Goal: Task Accomplishment & Management: Manage account settings

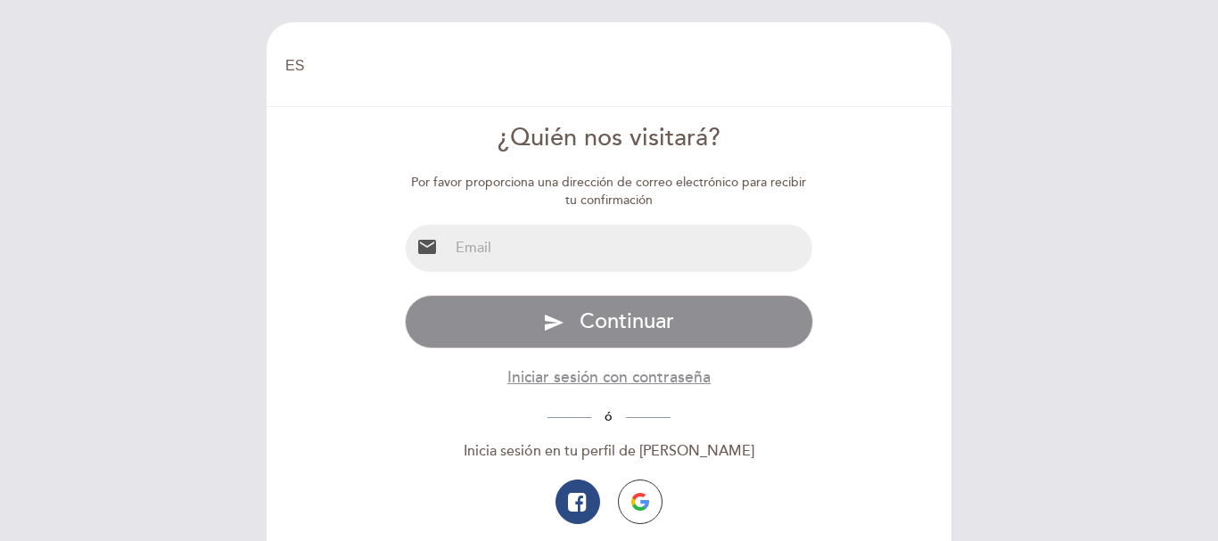
select select "es"
click at [619, 249] on input "email" at bounding box center [631, 248] width 365 height 47
type input "[PERSON_NAME][EMAIL_ADDRESS][DOMAIN_NAME]"
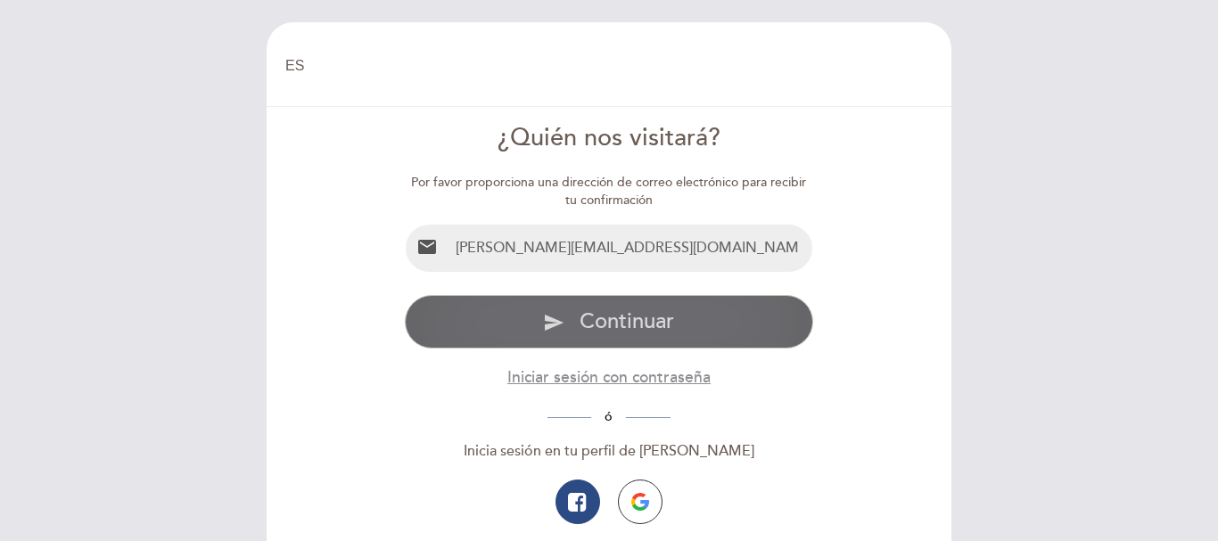
click at [655, 317] on span "Continuar" at bounding box center [627, 322] width 95 height 26
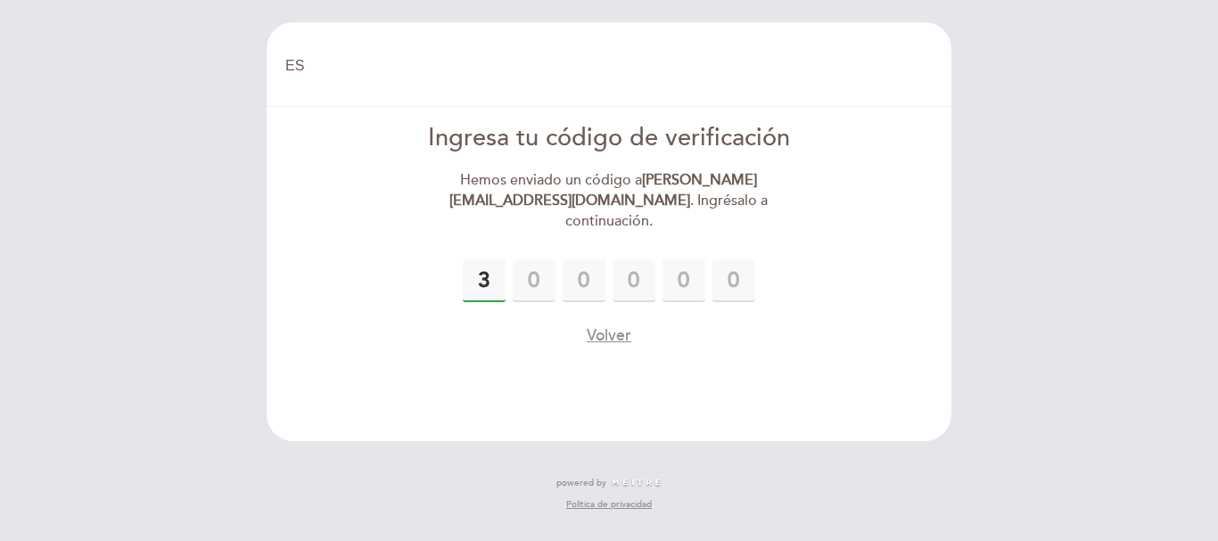
type input "3"
type input "4"
type input "0"
type input "1"
type input "0"
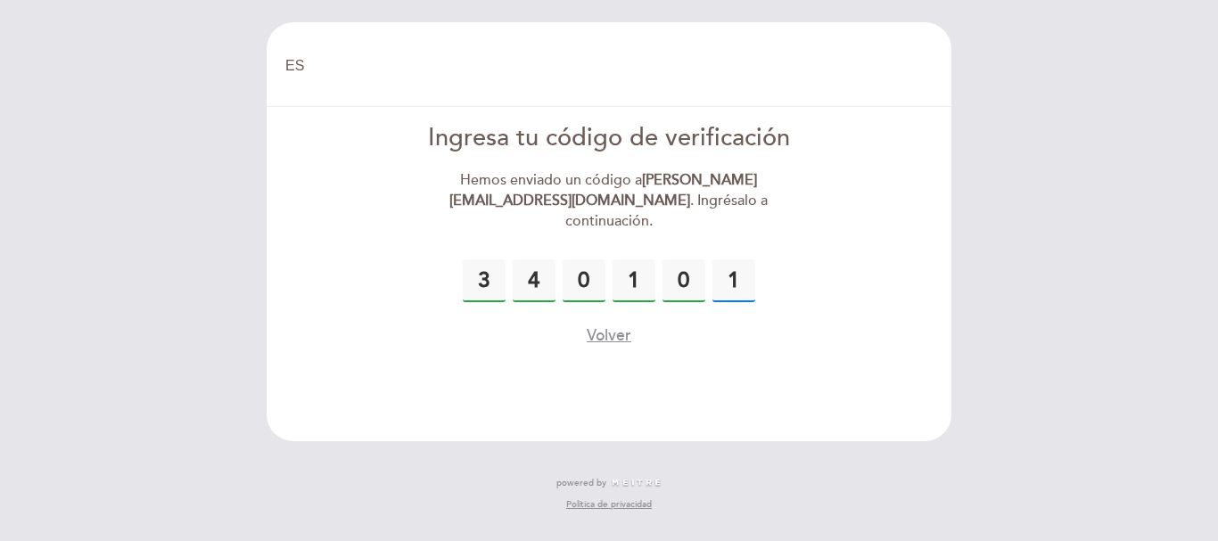
type input "1"
